Goal: Transaction & Acquisition: Subscribe to service/newsletter

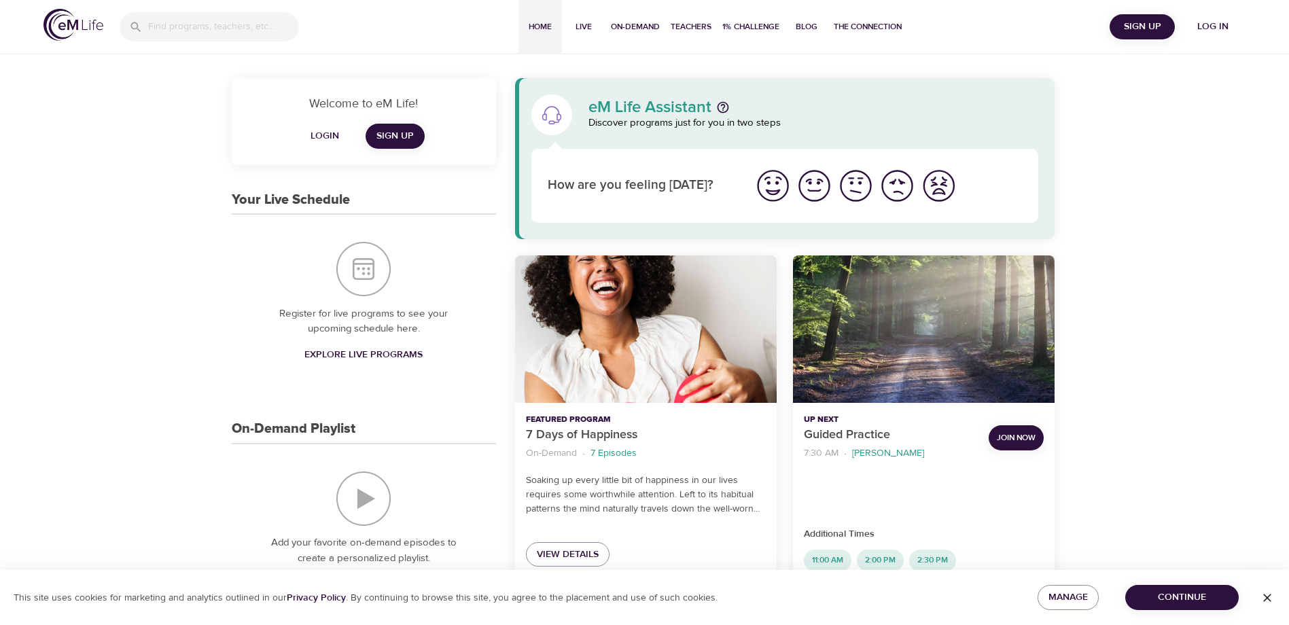
click at [328, 128] on span "Login" at bounding box center [325, 136] width 33 height 17
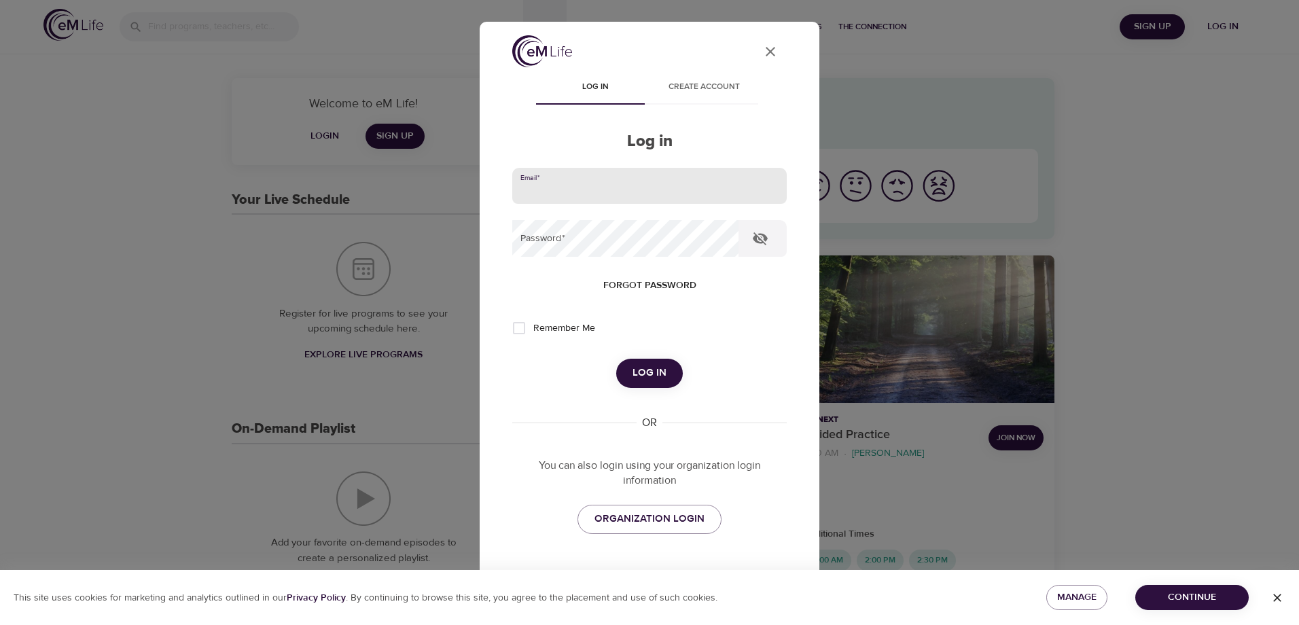
click at [589, 183] on input "email" at bounding box center [649, 186] width 275 height 37
type input "jmarquardt1@metlife.com"
click at [616, 359] on button "Log in" at bounding box center [649, 373] width 67 height 29
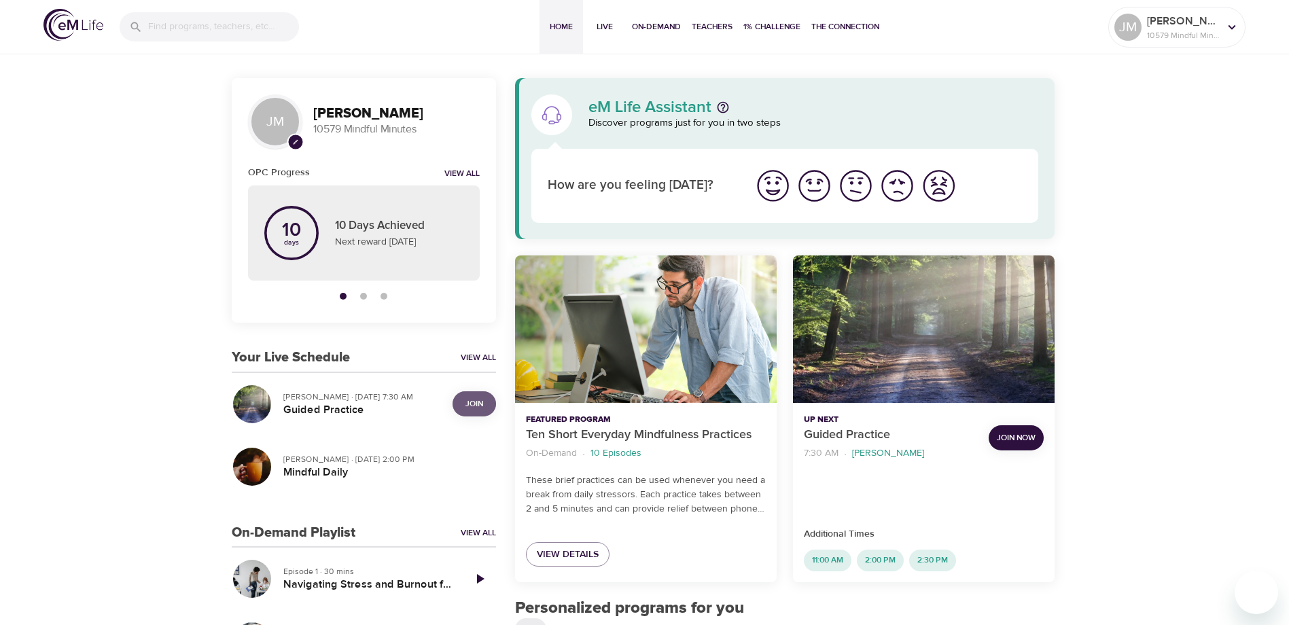
click at [480, 401] on span "Join" at bounding box center [475, 404] width 18 height 14
